Goal: Task Accomplishment & Management: Use online tool/utility

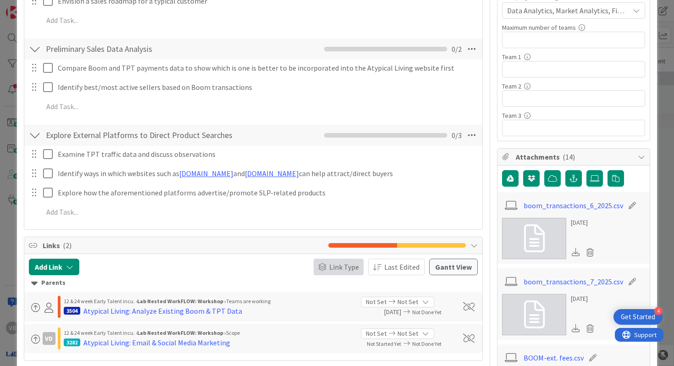
scroll to position [335, 0]
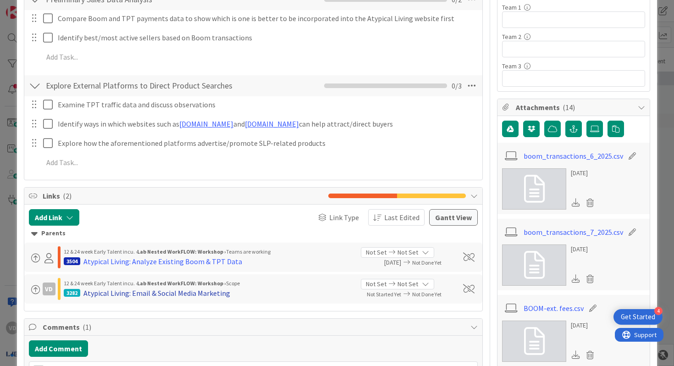
click at [216, 297] on div "Atypical Living: Email & Social Media Marketing" at bounding box center [156, 292] width 147 height 11
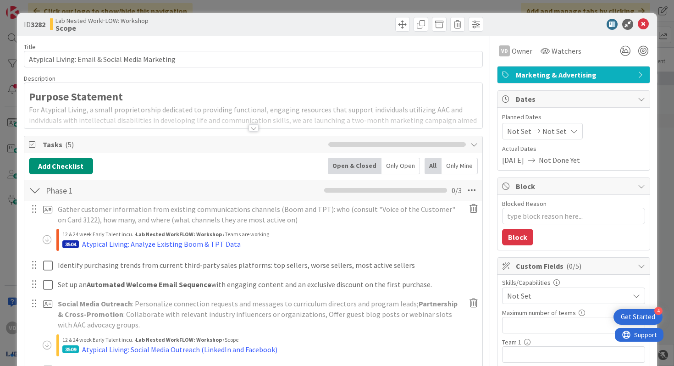
click at [254, 124] on div at bounding box center [253, 127] width 10 height 7
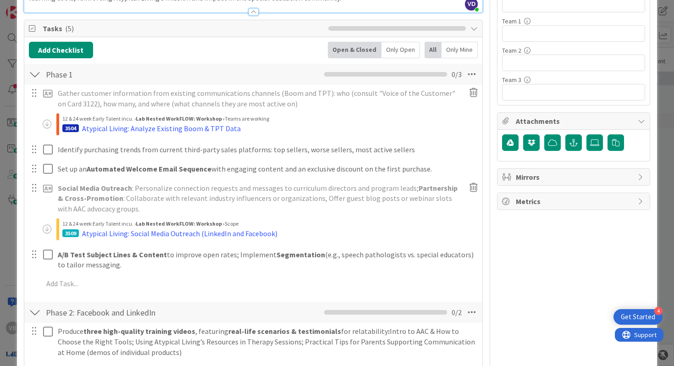
scroll to position [321, 0]
click at [141, 198] on p "Social Media Outreach : Personalize connection requests and messages to curricu…" at bounding box center [258, 197] width 401 height 31
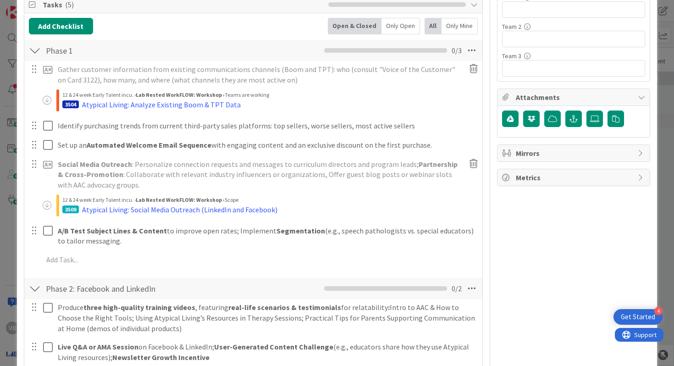
scroll to position [345, 0]
click at [225, 99] on div "Atypical Living: Analyze Existing Boom & TPT Data" at bounding box center [161, 104] width 159 height 11
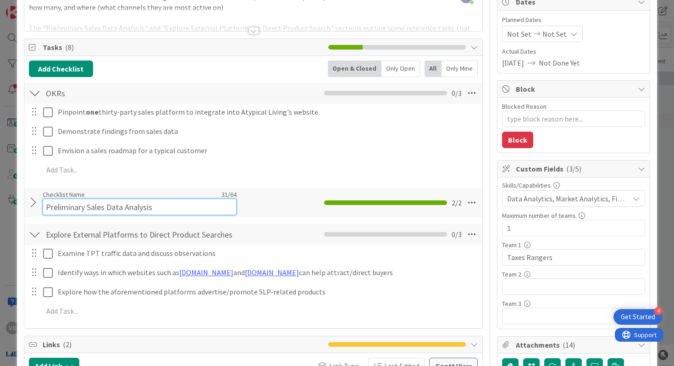
click at [198, 205] on input "Preliminary Sales Data Analysis" at bounding box center [140, 206] width 194 height 16
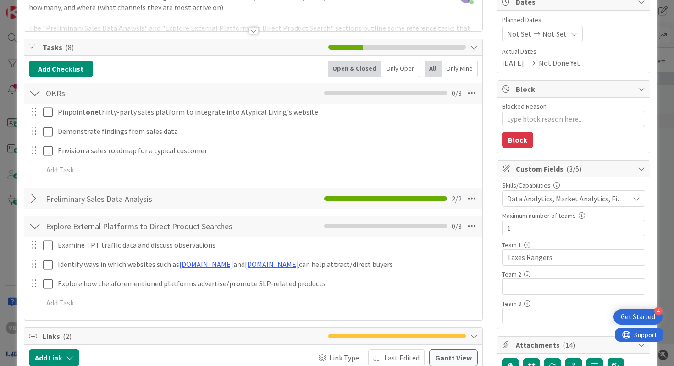
click at [31, 201] on div at bounding box center [35, 198] width 12 height 16
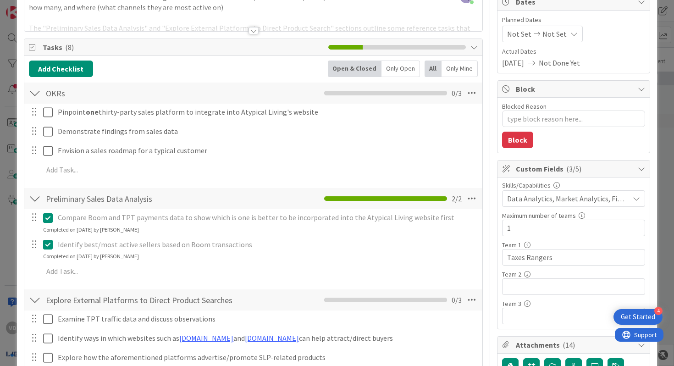
type textarea "x"
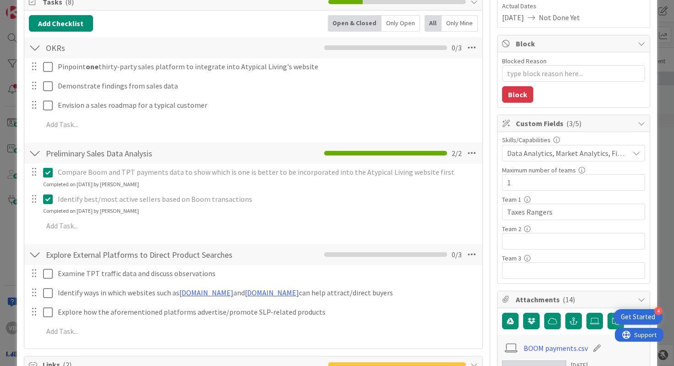
scroll to position [164, 0]
